Goal: Information Seeking & Learning: Learn about a topic

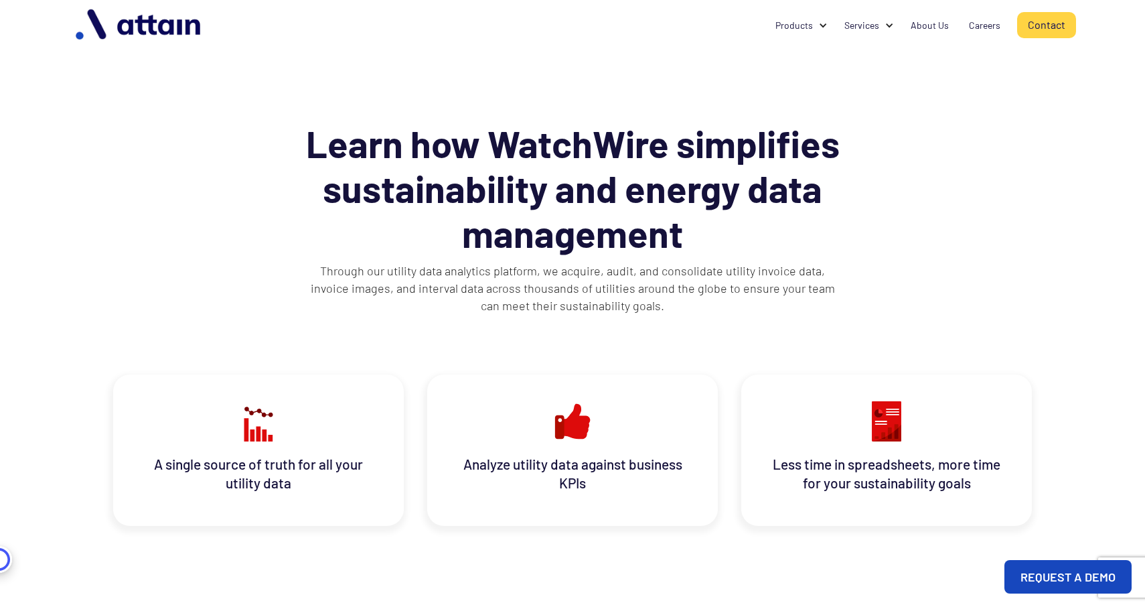
click at [123, 26] on img "home" at bounding box center [139, 25] width 141 height 42
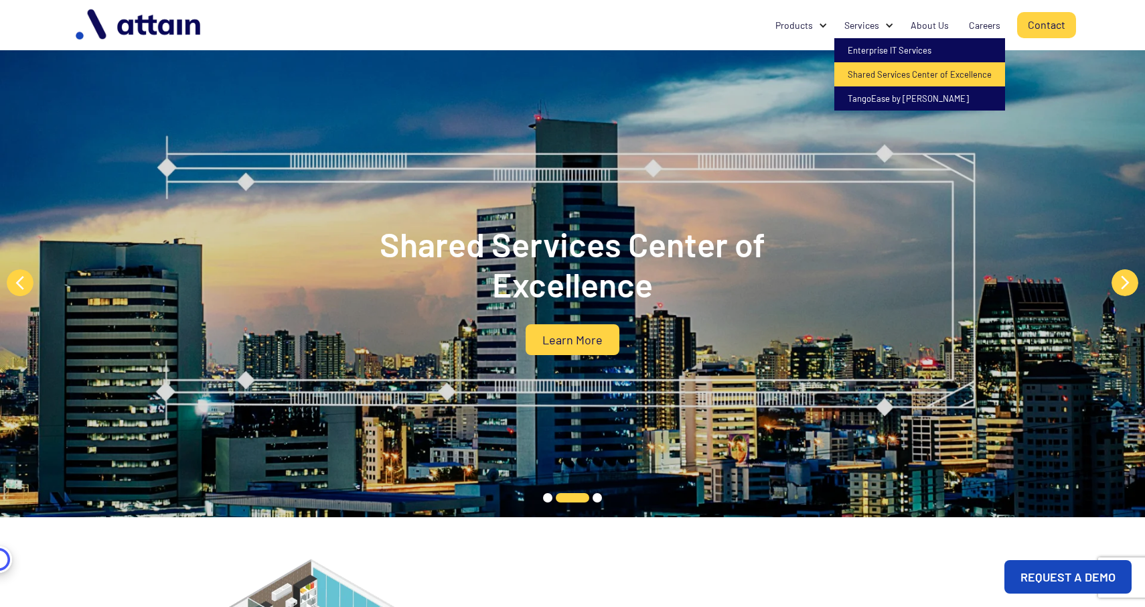
click at [877, 74] on link "Shared Services Center of Excellence" at bounding box center [920, 74] width 171 height 24
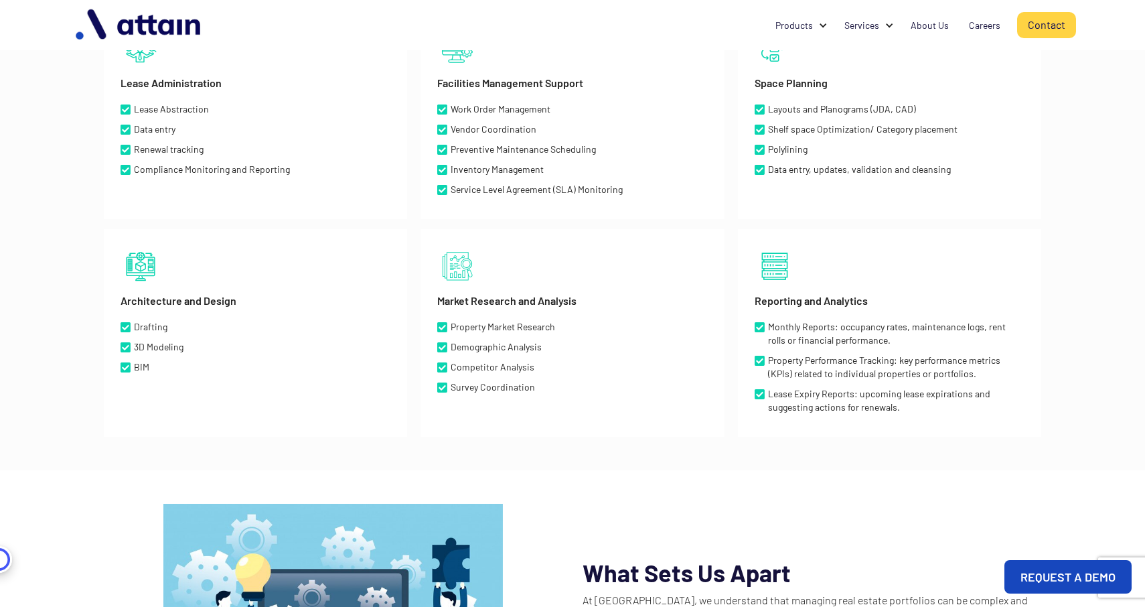
scroll to position [561, 0]
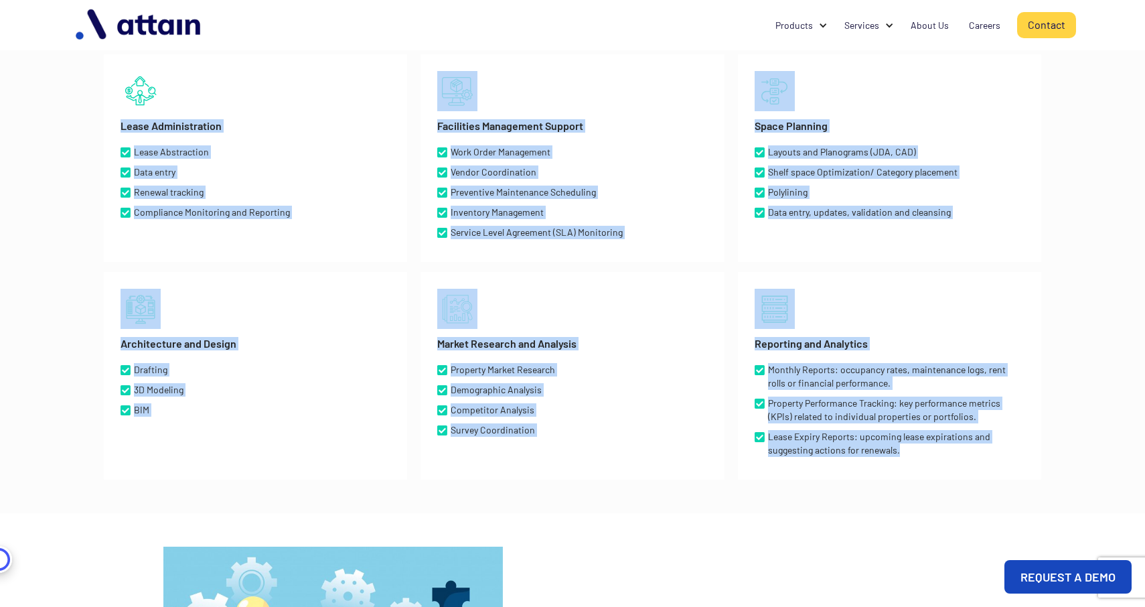
drag, startPoint x: 117, startPoint y: 129, endPoint x: 845, endPoint y: 492, distance: 814.2
click at [845, 492] on div "Lease Administration Lease Abstraction Data entry Renewal tracking Compliance M…" at bounding box center [573, 266] width 938 height 479
copy div "Lease Administration Lease Abstraction Data entry Renewal tracking Compliance M…"
click at [691, 352] on div "Market Research and Analysis Property Market Research Demographic Analysis Comp…" at bounding box center [572, 376] width 303 height 208
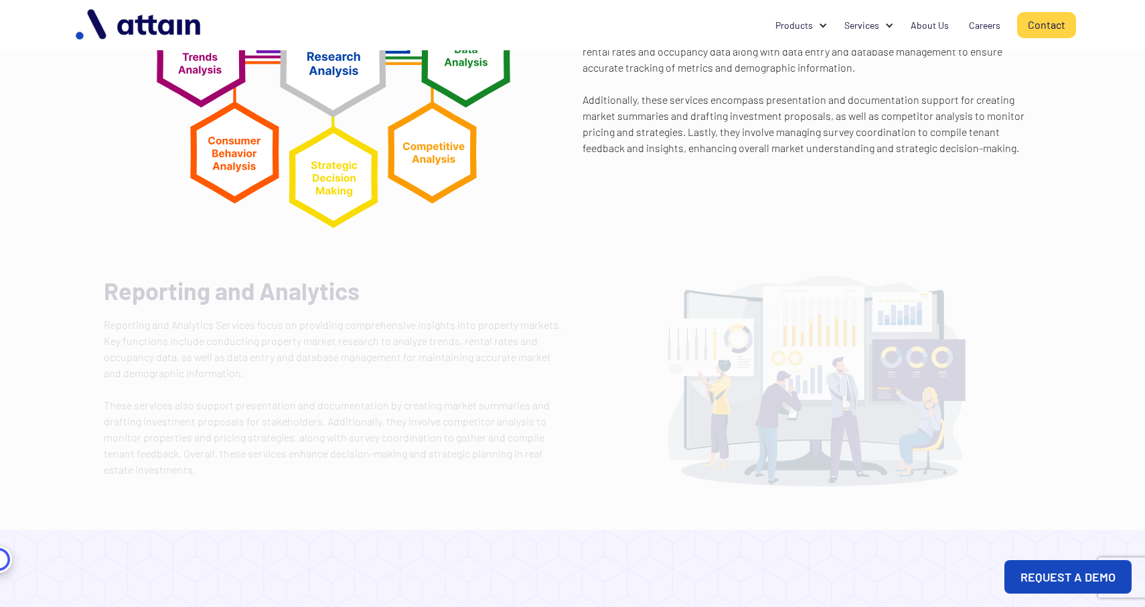
scroll to position [3431, 0]
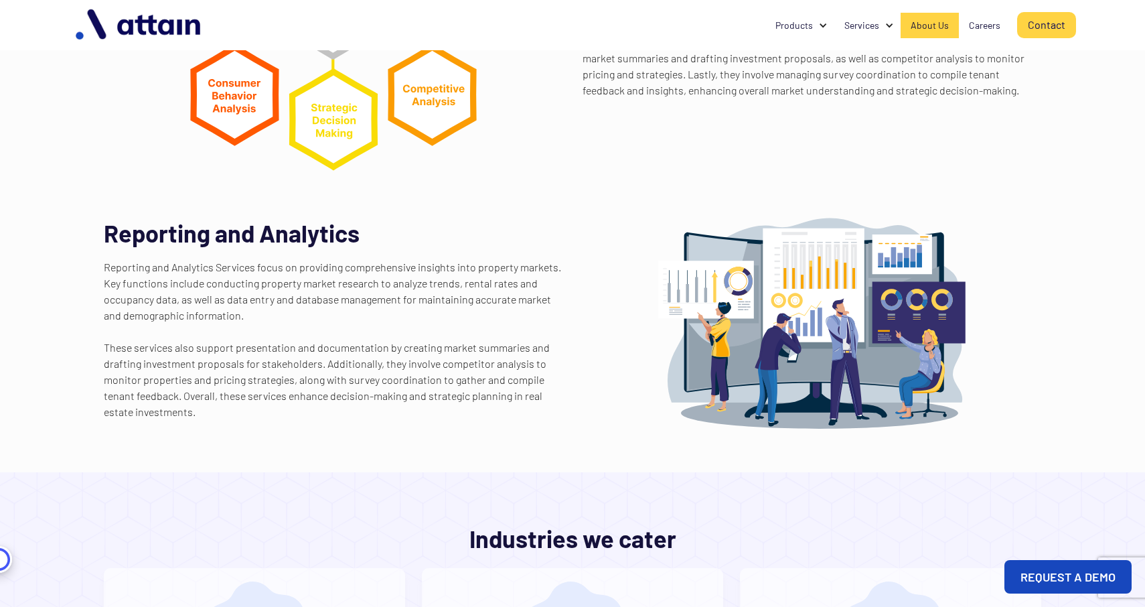
click at [950, 22] on link "About Us" at bounding box center [930, 25] width 58 height 25
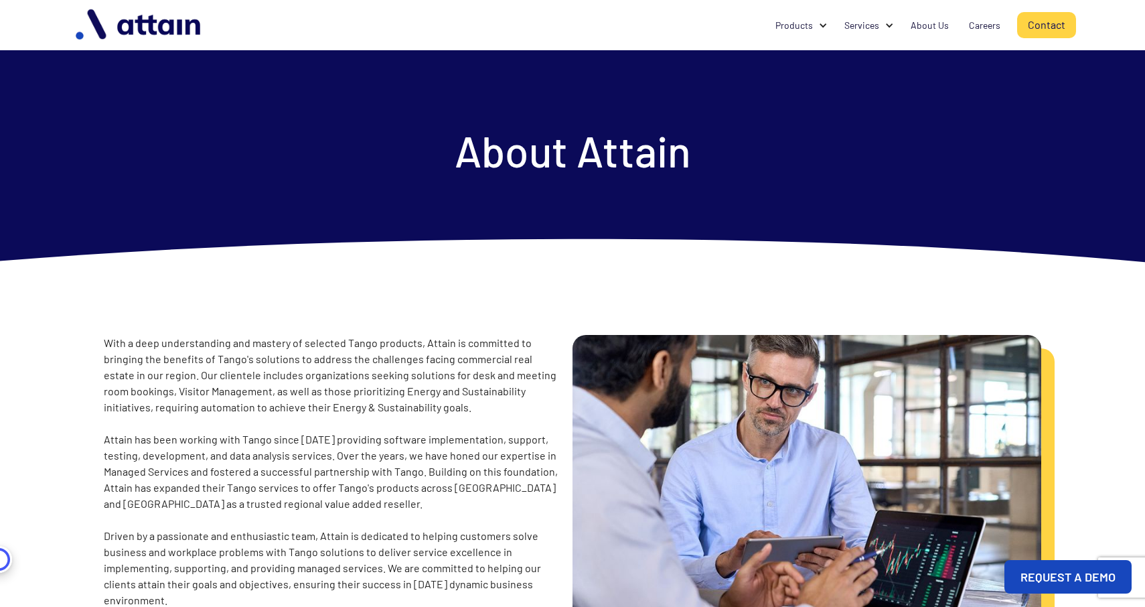
click at [113, 33] on img "home" at bounding box center [139, 25] width 141 height 42
